Goal: Task Accomplishment & Management: Manage account settings

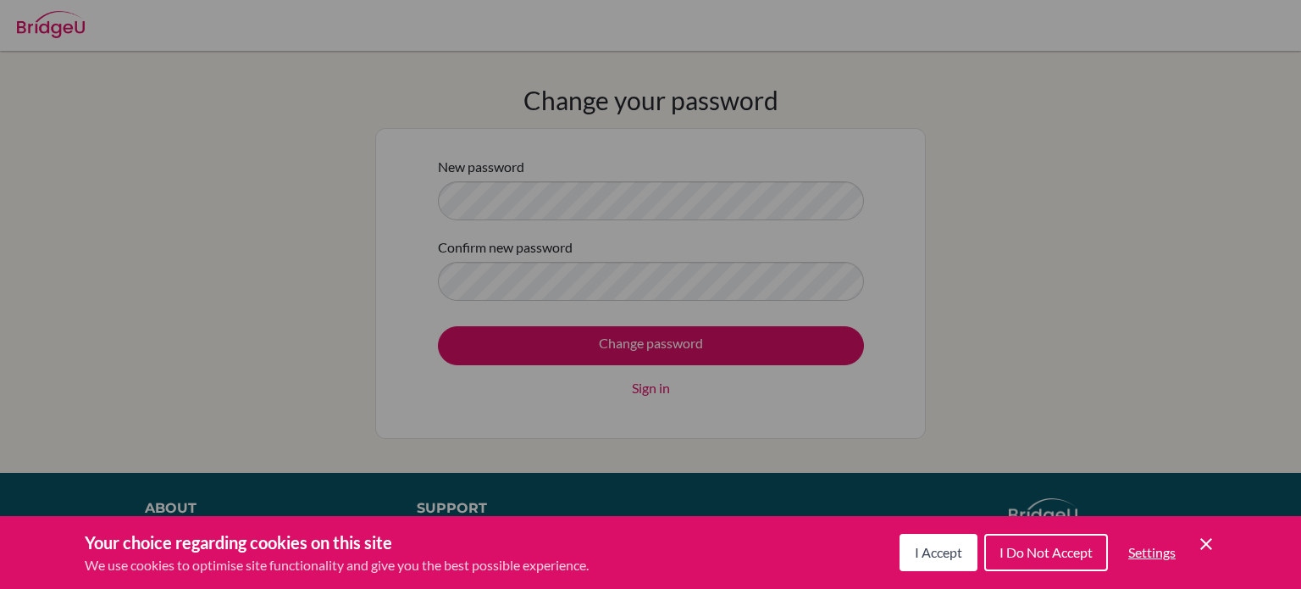
click at [926, 553] on span "I Accept" at bounding box center [938, 552] width 47 height 16
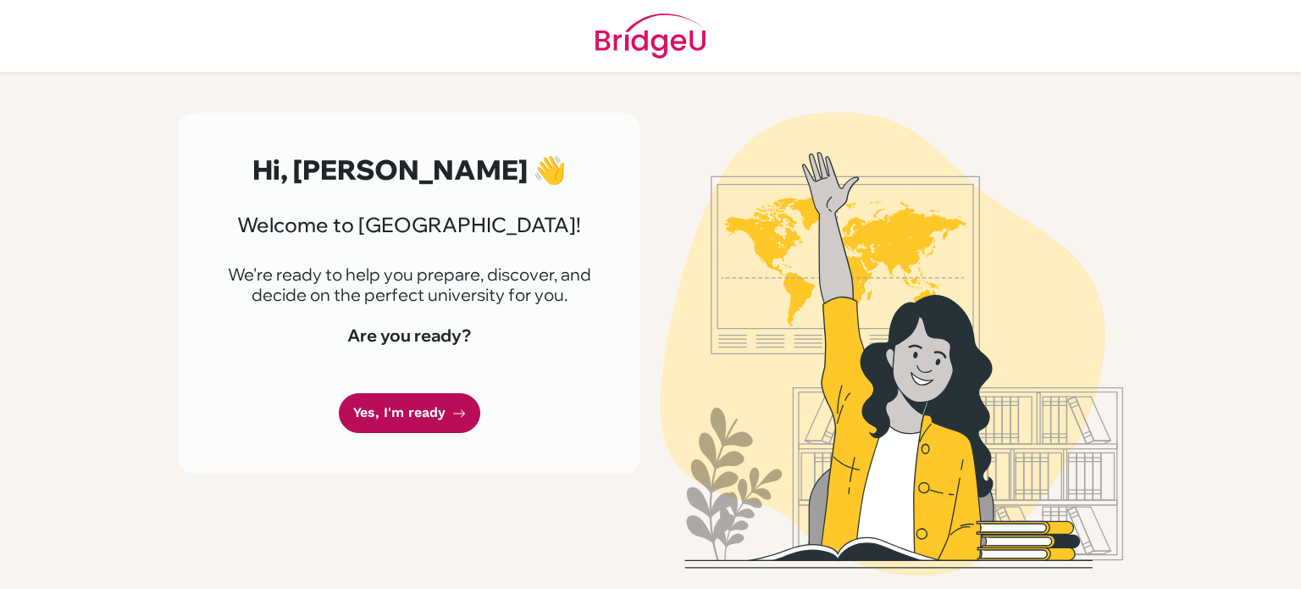
click at [424, 420] on link "Yes, I'm ready" at bounding box center [409, 413] width 141 height 40
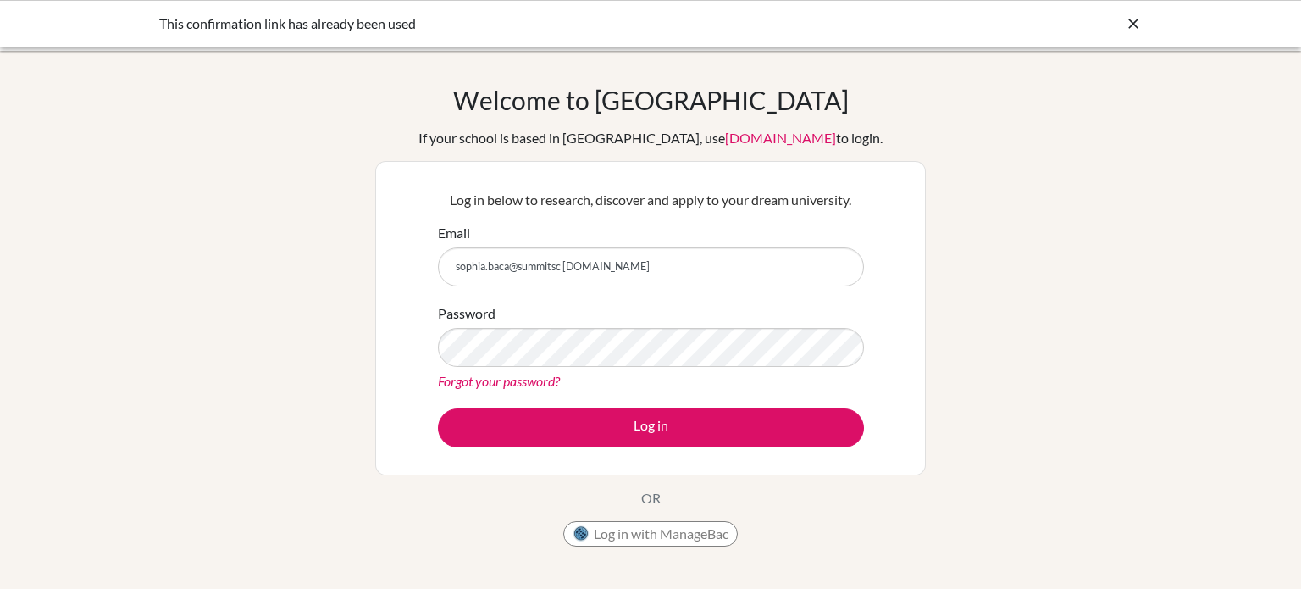
click at [566, 263] on input "sophia.baca@summitsc [DOMAIN_NAME]" at bounding box center [651, 266] width 426 height 39
type input "[EMAIL_ADDRESS][DOMAIN_NAME]"
click at [485, 380] on link "Forgot your password?" at bounding box center [499, 381] width 122 height 16
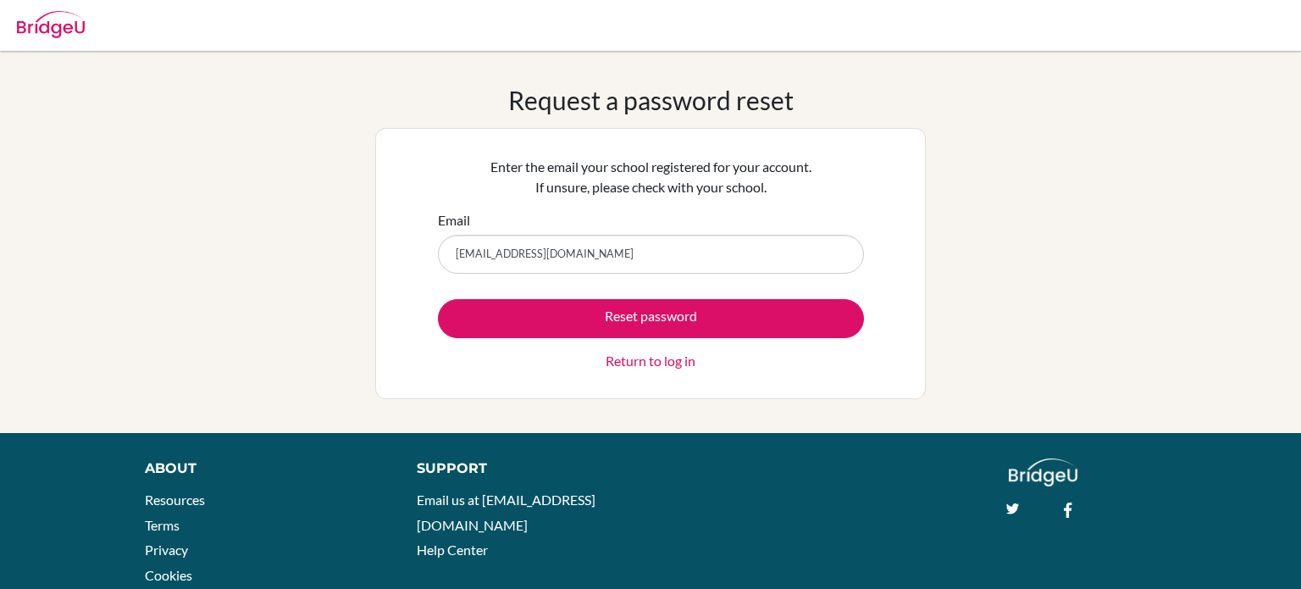
type input "[EMAIL_ADDRESS][DOMAIN_NAME]"
click at [438, 299] on button "Reset password" at bounding box center [651, 318] width 426 height 39
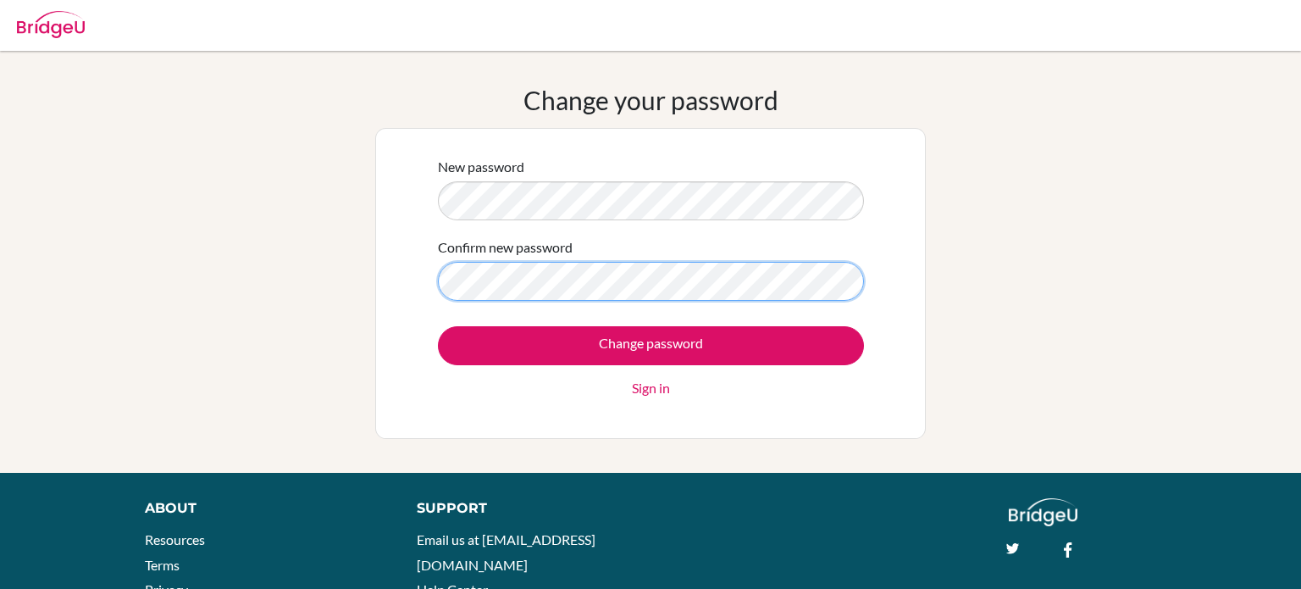
click at [438, 326] on input "Change password" at bounding box center [651, 345] width 426 height 39
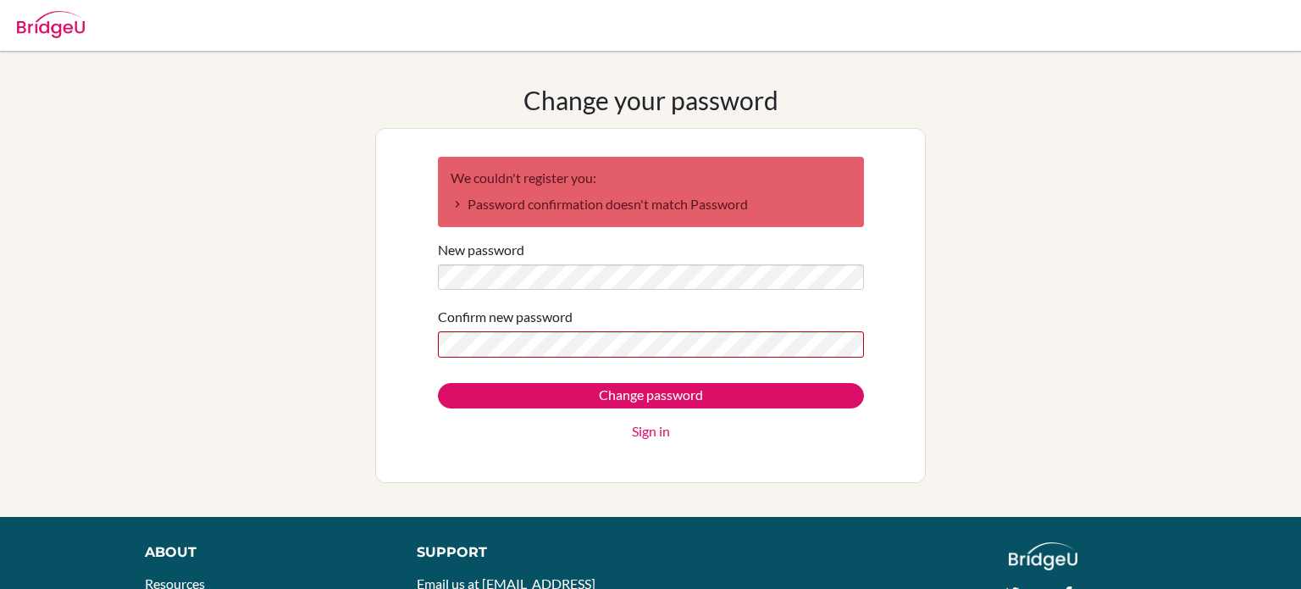
click at [487, 324] on label "Confirm new password" at bounding box center [505, 317] width 135 height 20
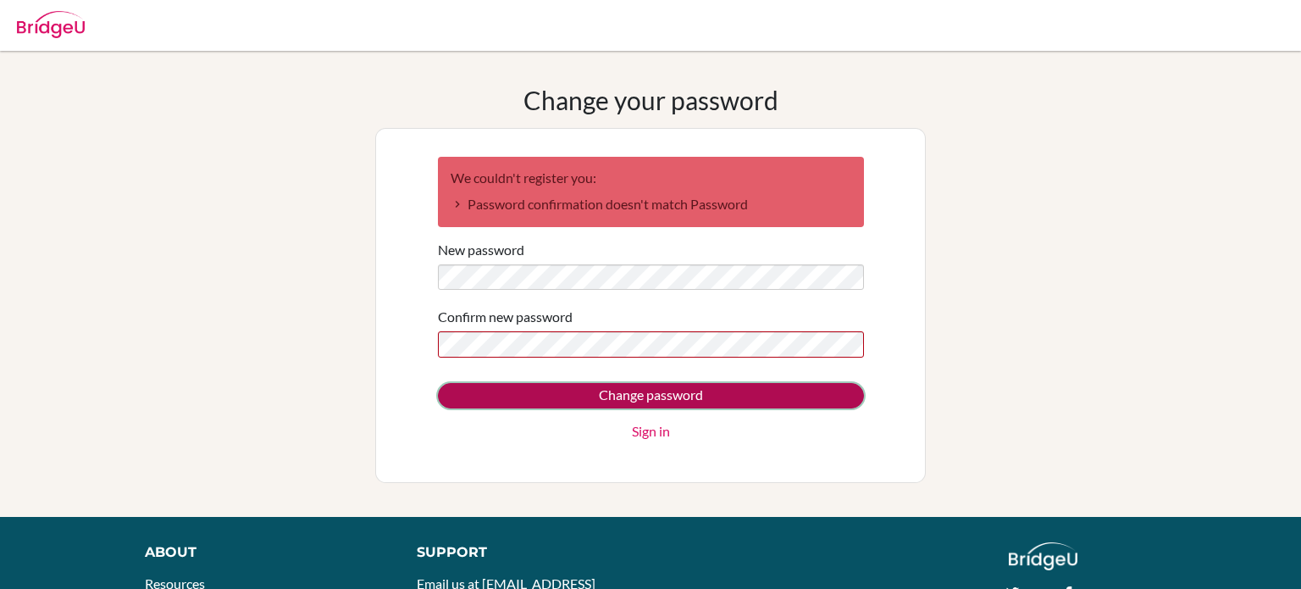
click at [547, 385] on input "Change password" at bounding box center [651, 395] width 426 height 25
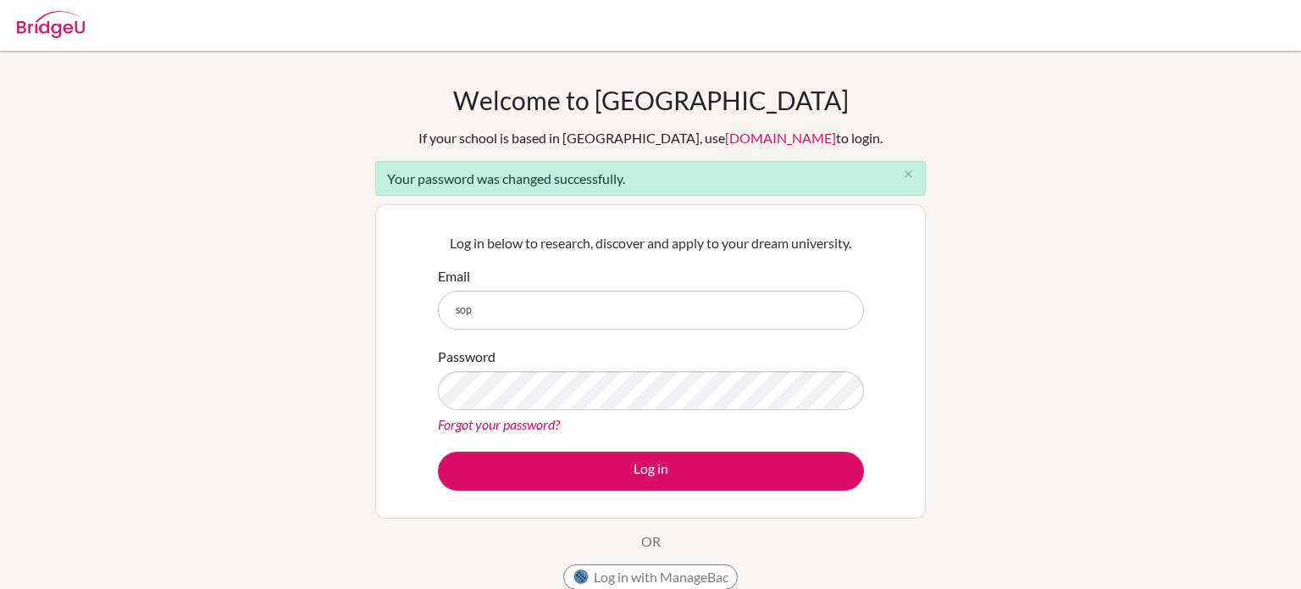
type input "[EMAIL_ADDRESS][DOMAIN_NAME]"
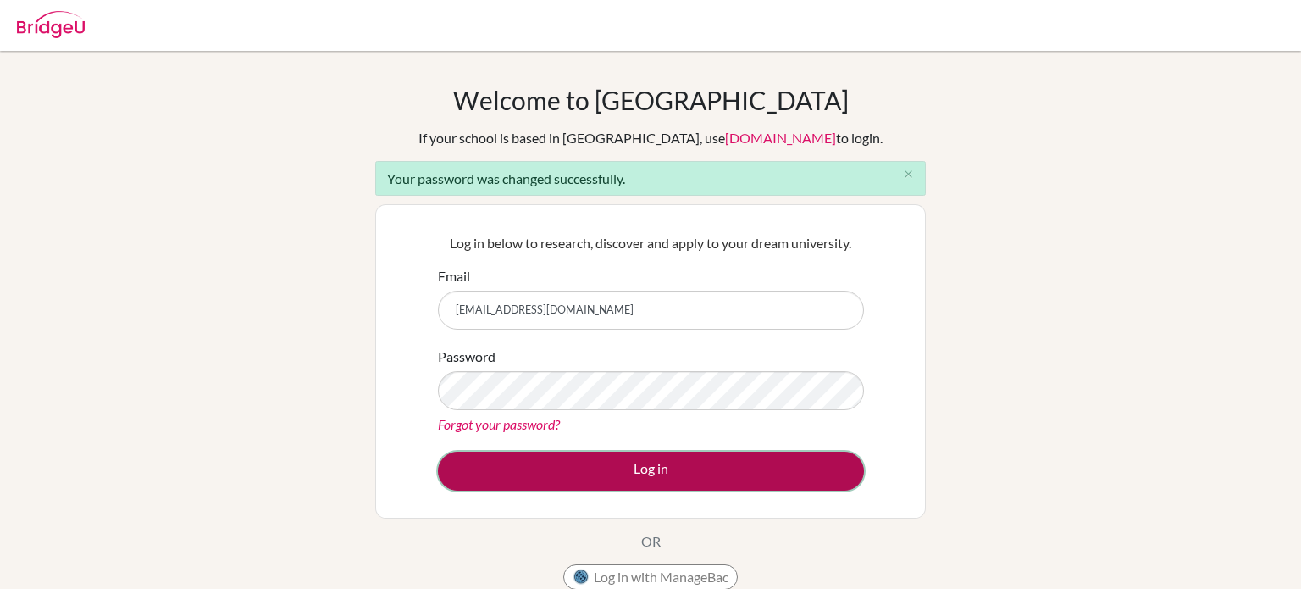
click at [595, 480] on button "Log in" at bounding box center [651, 471] width 426 height 39
